Goal: Task Accomplishment & Management: Use online tool/utility

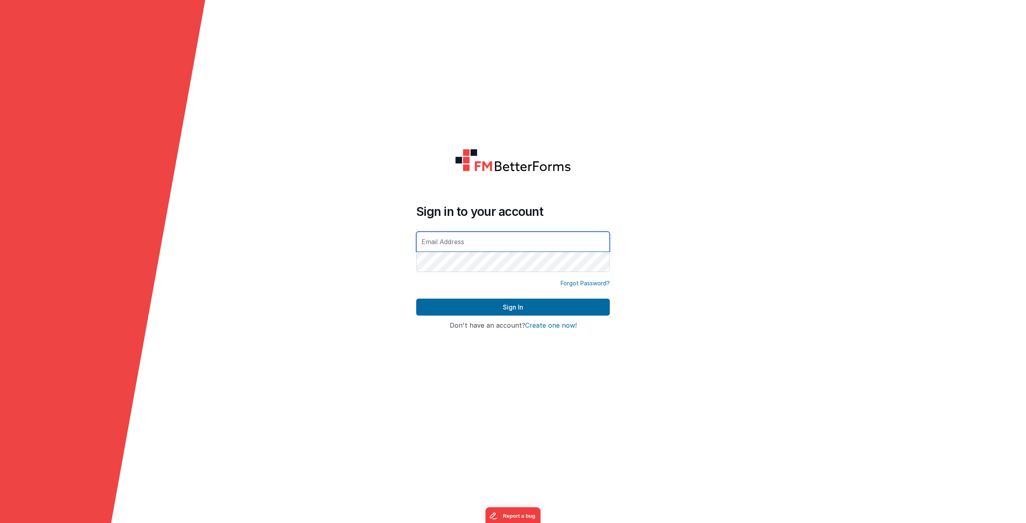
type input "[PERSON_NAME][EMAIL_ADDRESS][DOMAIN_NAME]"
click at [513, 307] on button "Sign In" at bounding box center [513, 306] width 194 height 17
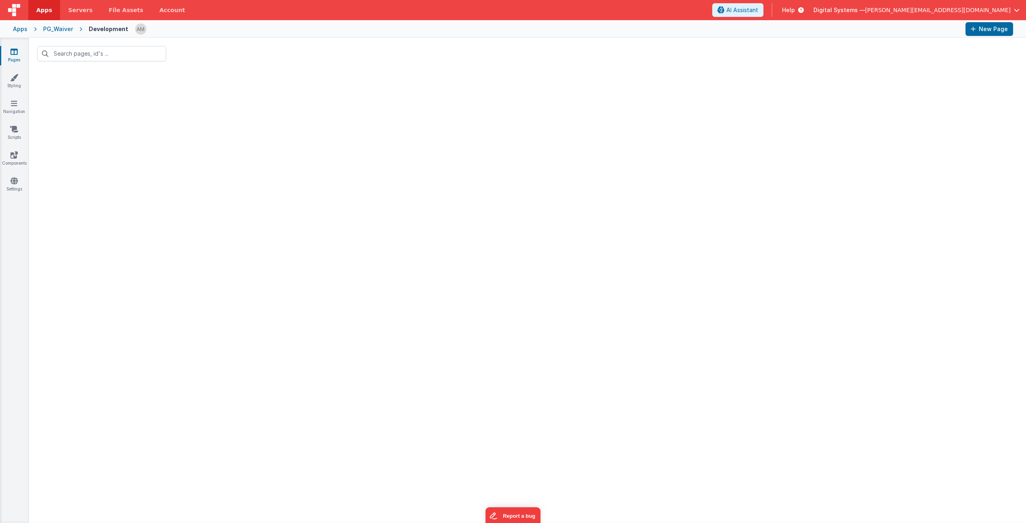
click at [17, 28] on div "Apps" at bounding box center [20, 29] width 15 height 8
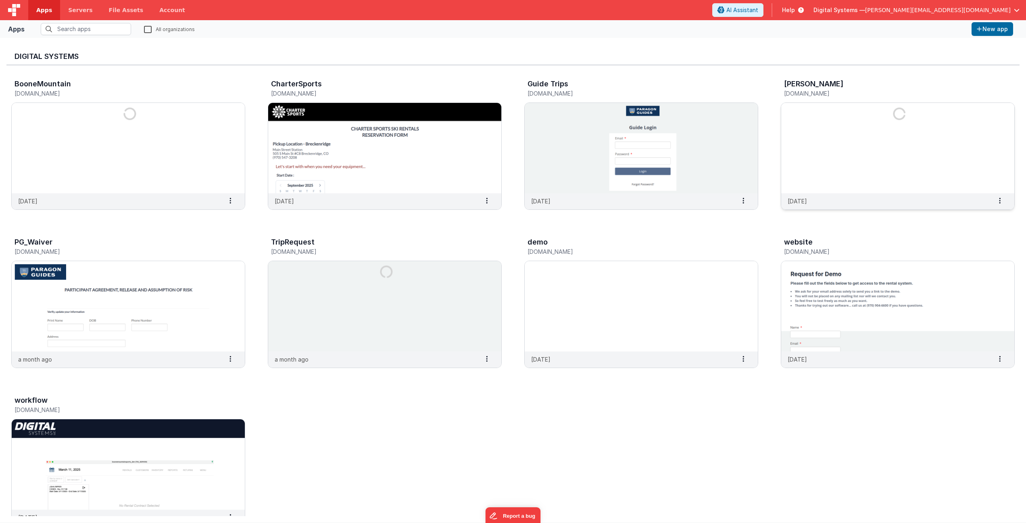
click at [871, 125] on img at bounding box center [897, 148] width 233 height 90
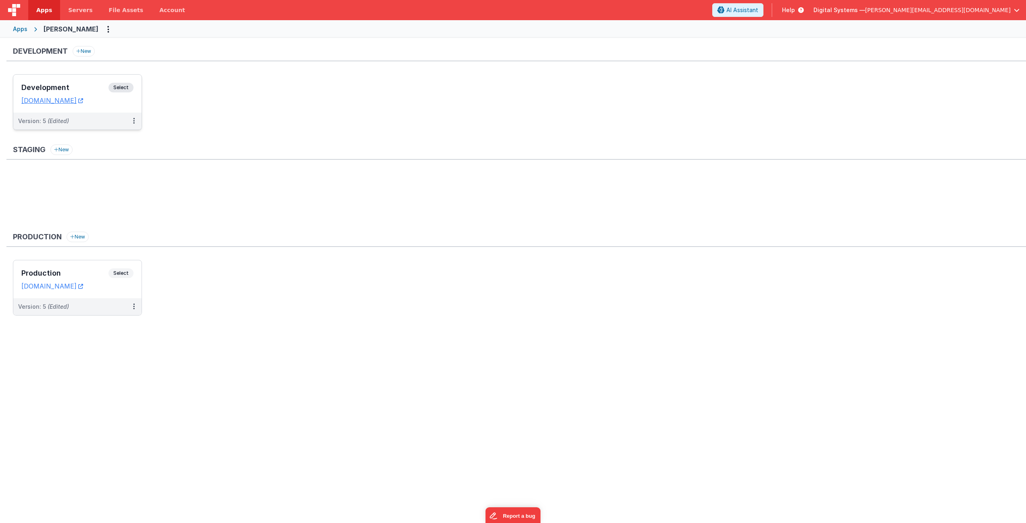
click at [121, 88] on span "Select" at bounding box center [120, 88] width 25 height 10
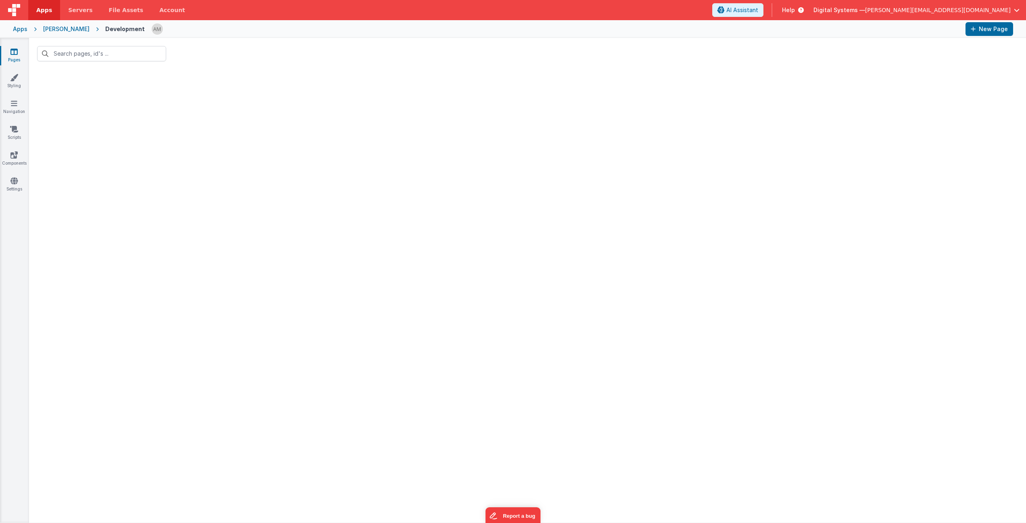
click at [325, 171] on div at bounding box center [527, 295] width 997 height 453
click at [13, 107] on link "Navigation" at bounding box center [14, 107] width 29 height 16
click at [17, 85] on link "Styling" at bounding box center [14, 81] width 29 height 16
click at [17, 56] on link "Pages" at bounding box center [14, 56] width 29 height 16
click at [22, 27] on div "Apps" at bounding box center [20, 29] width 15 height 8
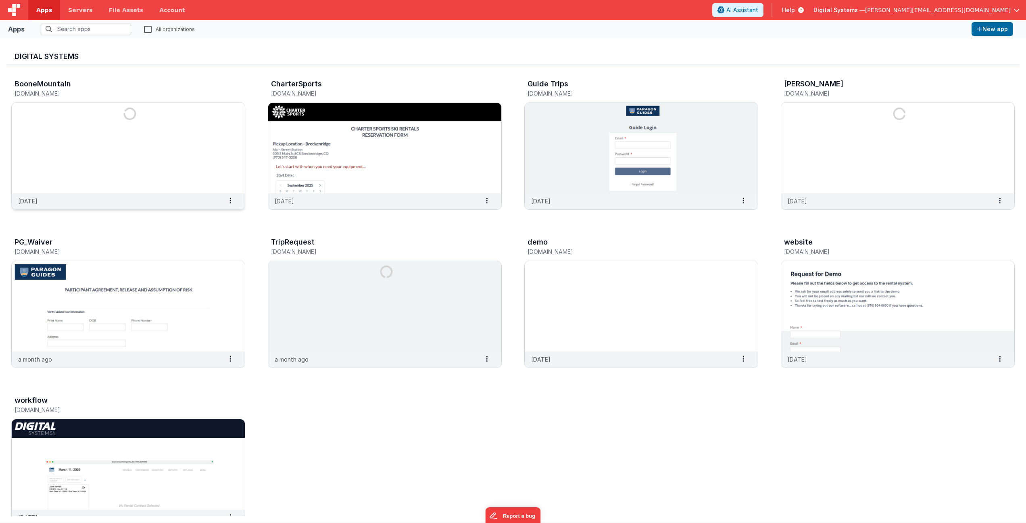
click at [107, 128] on img at bounding box center [128, 148] width 233 height 90
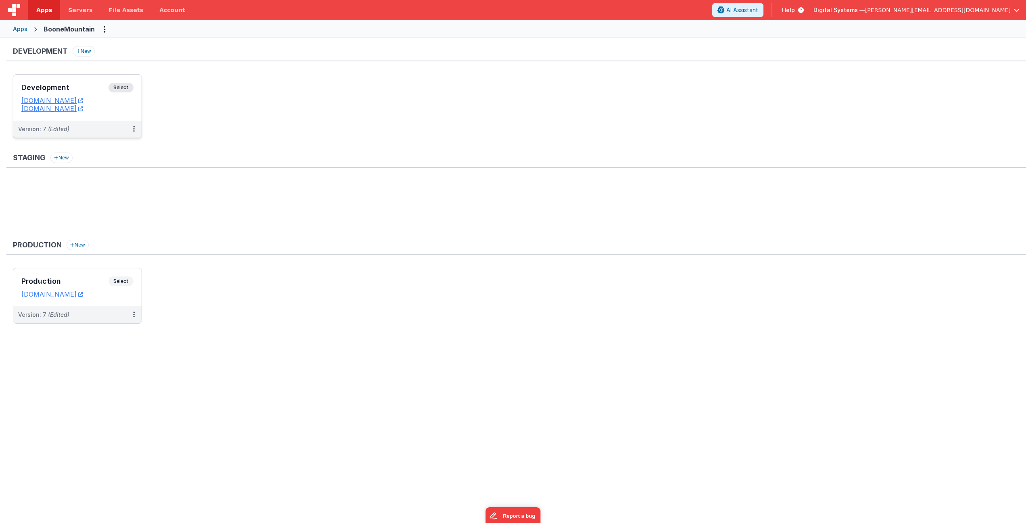
click at [124, 90] on span "Select" at bounding box center [120, 88] width 25 height 10
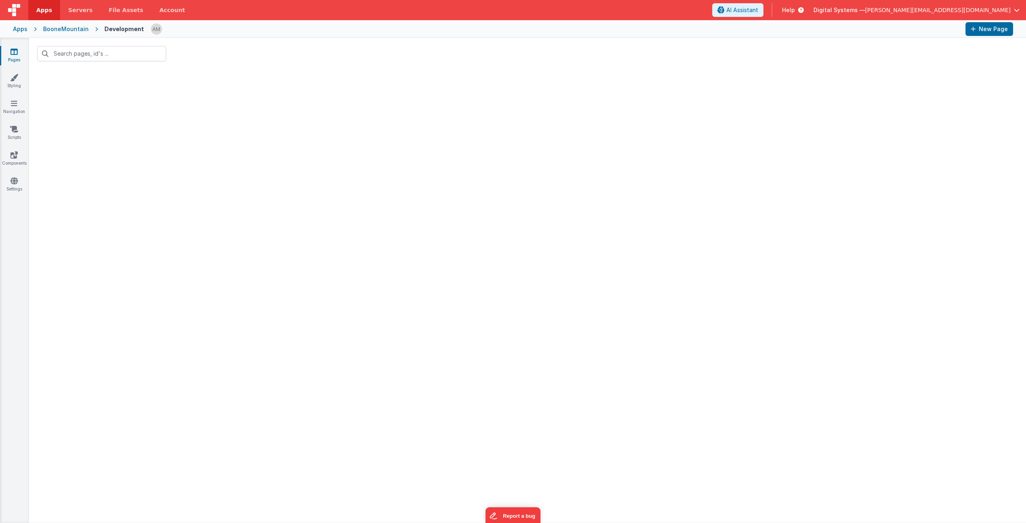
click at [124, 90] on div at bounding box center [527, 295] width 997 height 453
click at [20, 30] on div "Apps" at bounding box center [20, 29] width 15 height 8
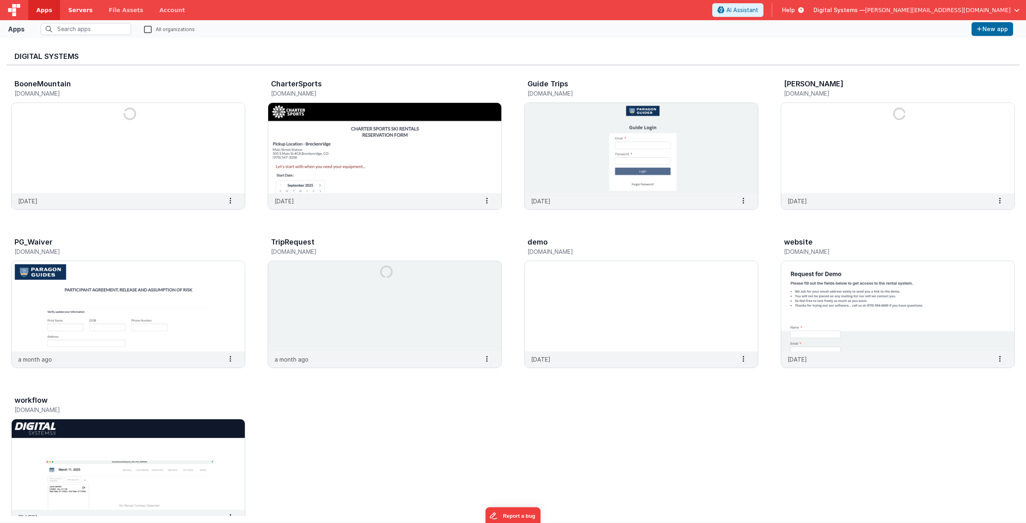
click at [77, 13] on span "Servers" at bounding box center [80, 10] width 24 height 8
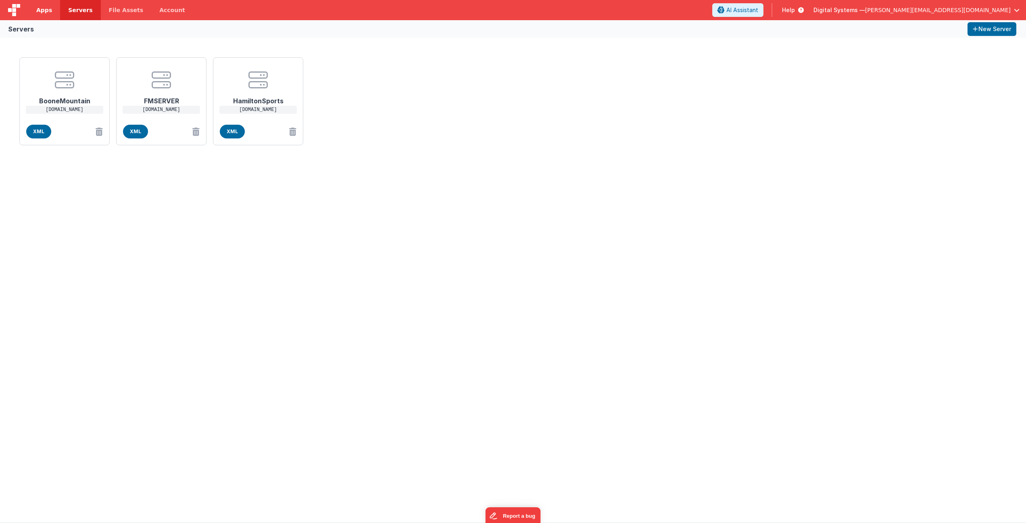
click at [36, 10] on link "Apps" at bounding box center [44, 10] width 32 height 20
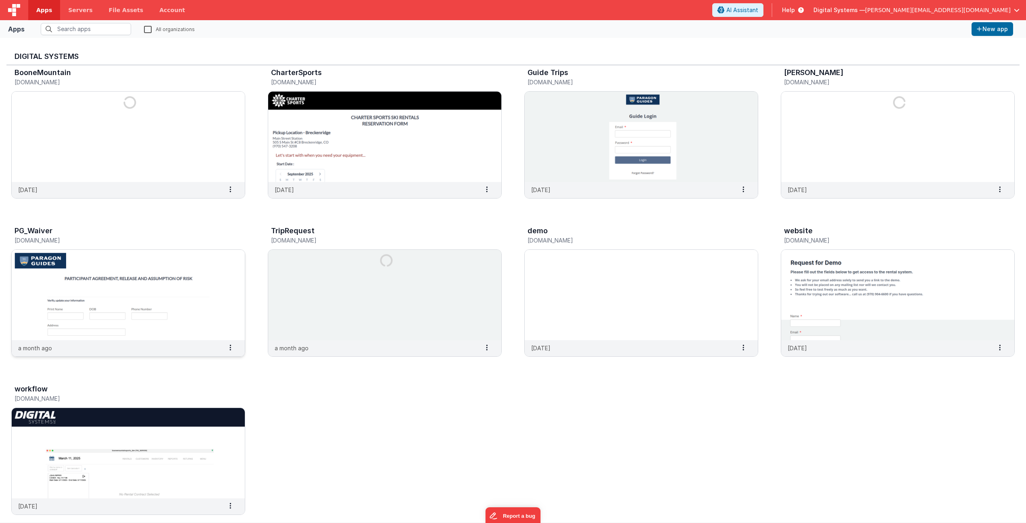
scroll to position [10, 0]
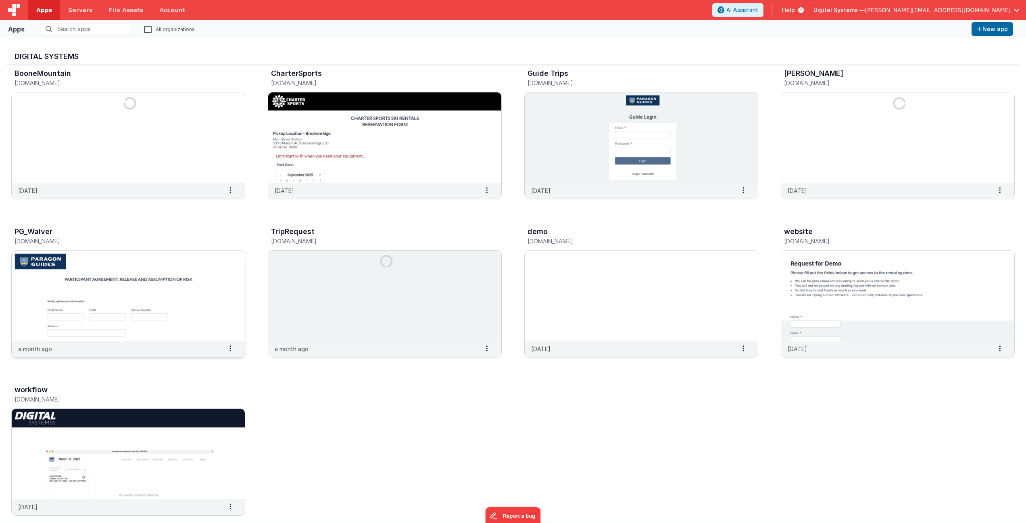
click at [212, 290] on img at bounding box center [128, 295] width 233 height 90
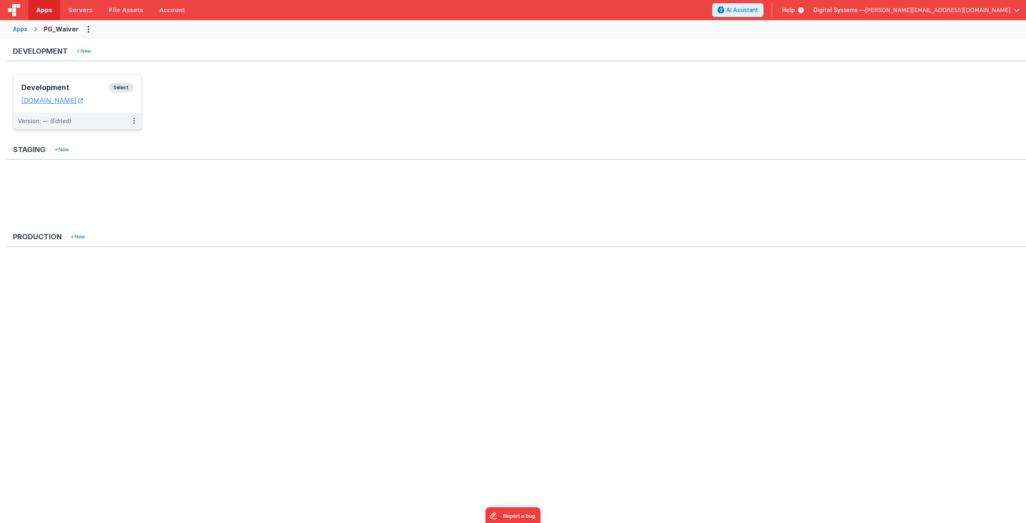
click at [119, 85] on span "Select" at bounding box center [120, 88] width 25 height 10
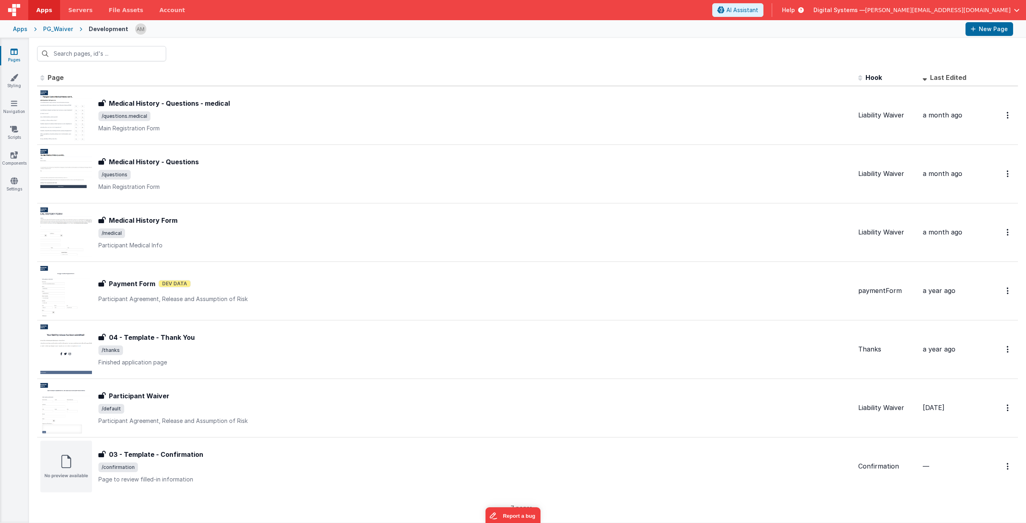
click at [22, 31] on div "Apps" at bounding box center [20, 29] width 15 height 8
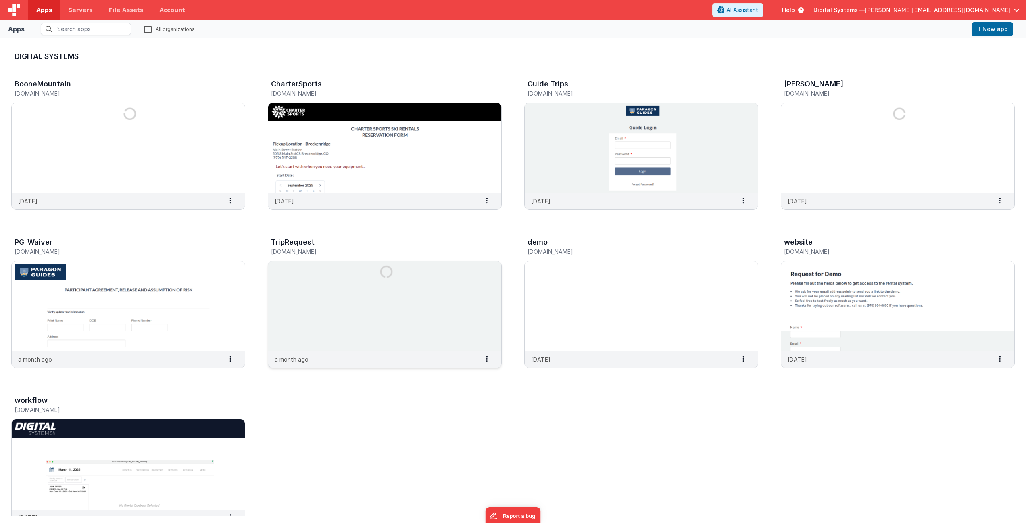
click at [360, 312] on img at bounding box center [384, 306] width 233 height 90
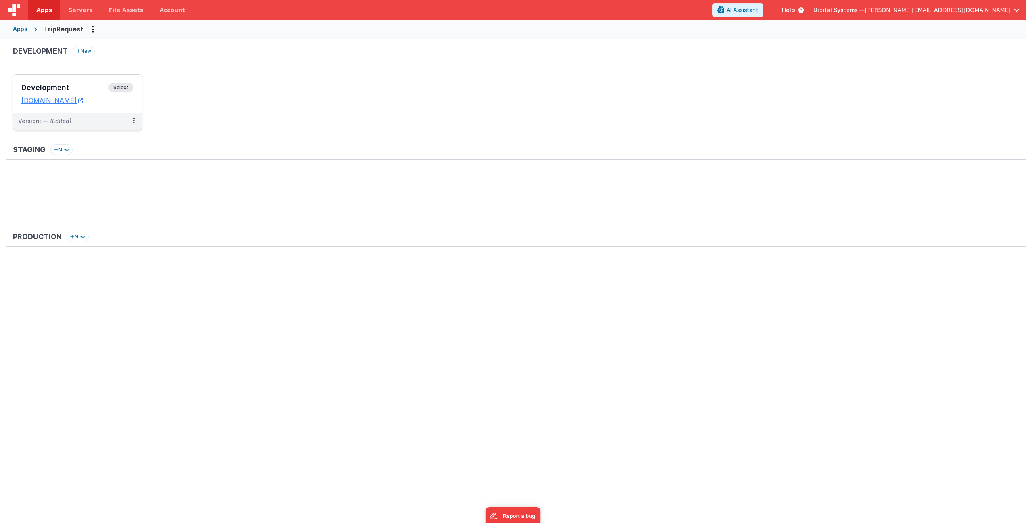
click at [123, 86] on span "Select" at bounding box center [120, 88] width 25 height 10
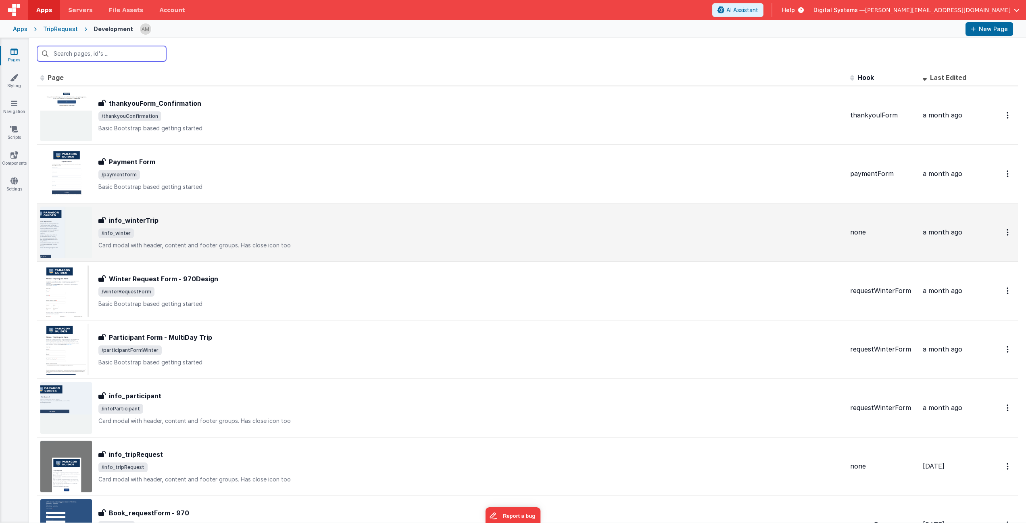
scroll to position [1, 0]
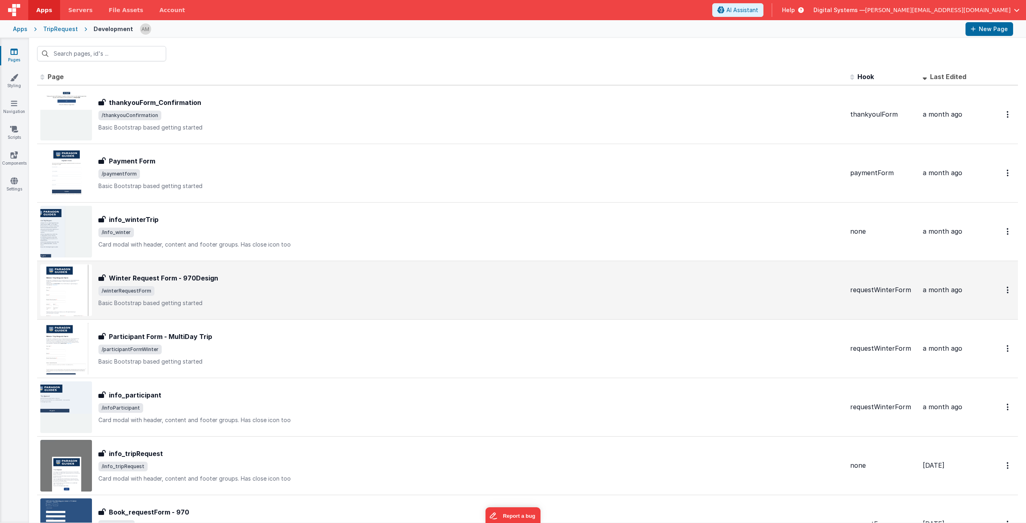
click at [337, 279] on div "Winter Request Form - 970Design" at bounding box center [470, 278] width 745 height 10
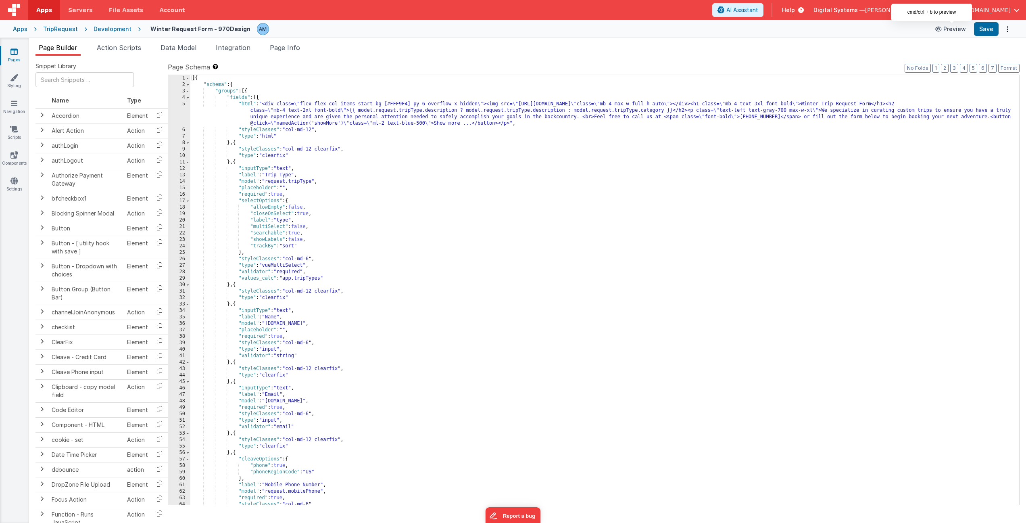
click at [943, 29] on icon at bounding box center [939, 29] width 8 height 6
click at [23, 29] on div "Apps" at bounding box center [20, 29] width 15 height 8
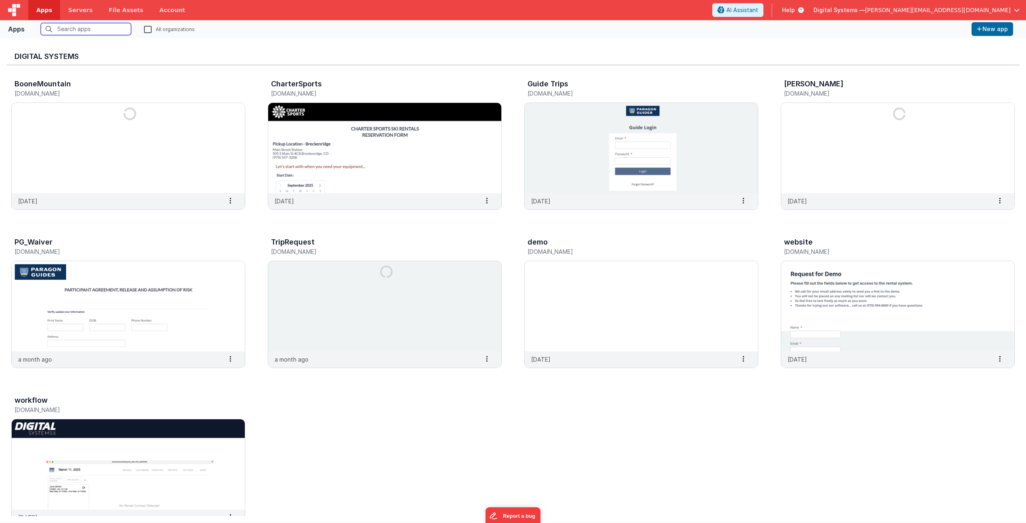
scroll to position [6, 0]
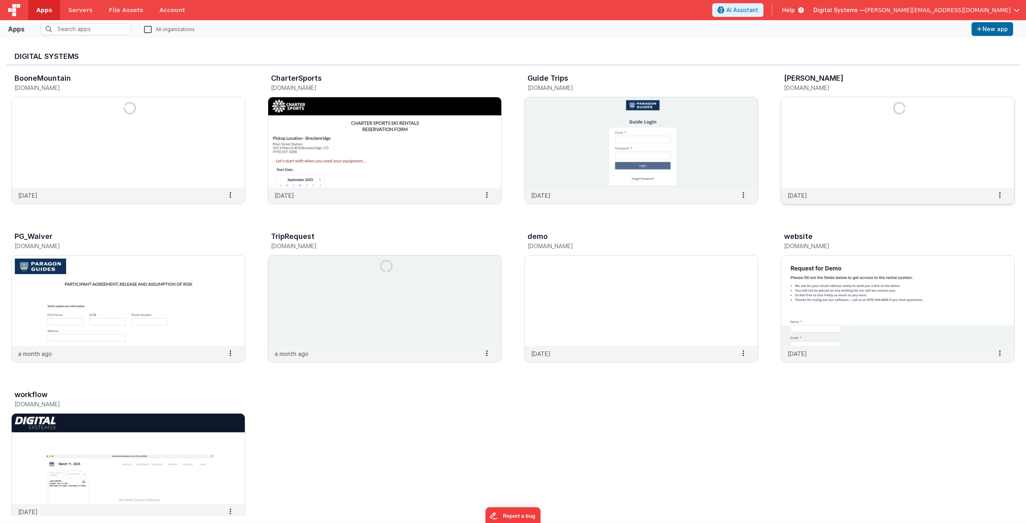
click at [811, 165] on img at bounding box center [897, 142] width 233 height 90
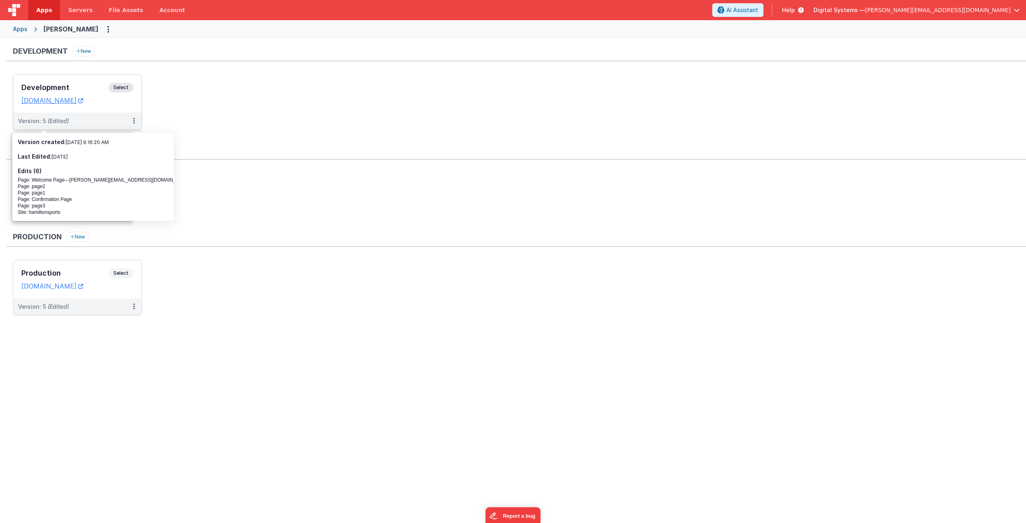
click at [118, 86] on span "Select" at bounding box center [120, 88] width 25 height 10
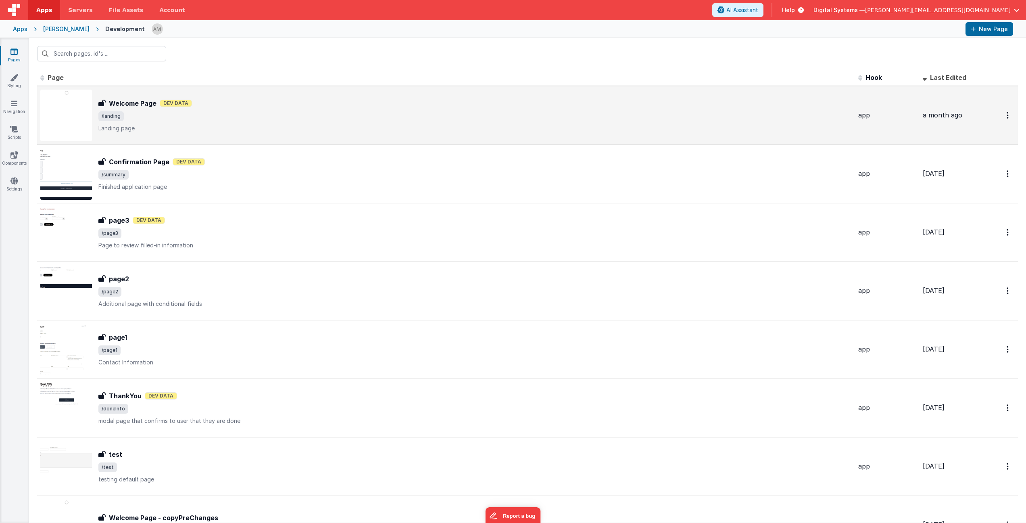
click at [132, 106] on h3 "Welcome Page" at bounding box center [133, 103] width 48 height 10
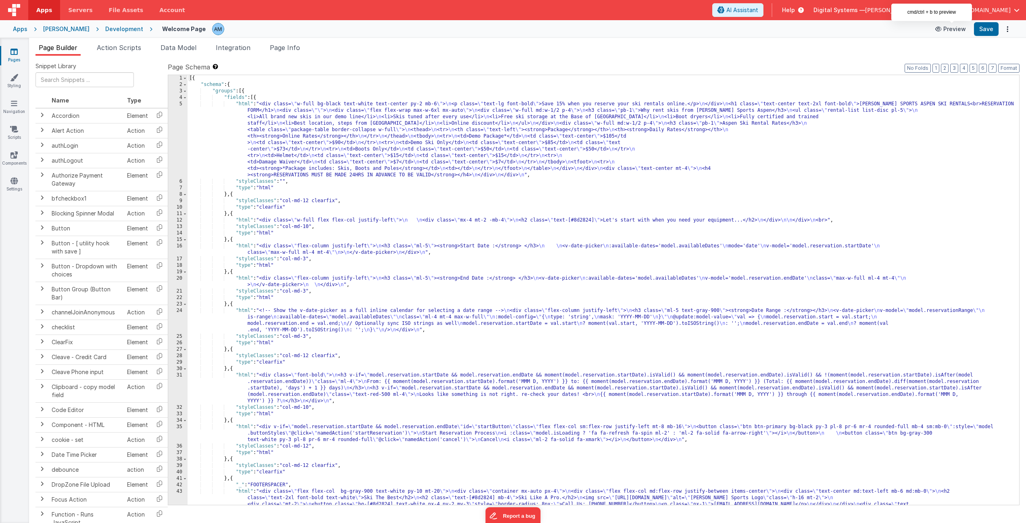
click at [961, 30] on button "Preview" at bounding box center [950, 29] width 40 height 13
